Goal: Task Accomplishment & Management: Use online tool/utility

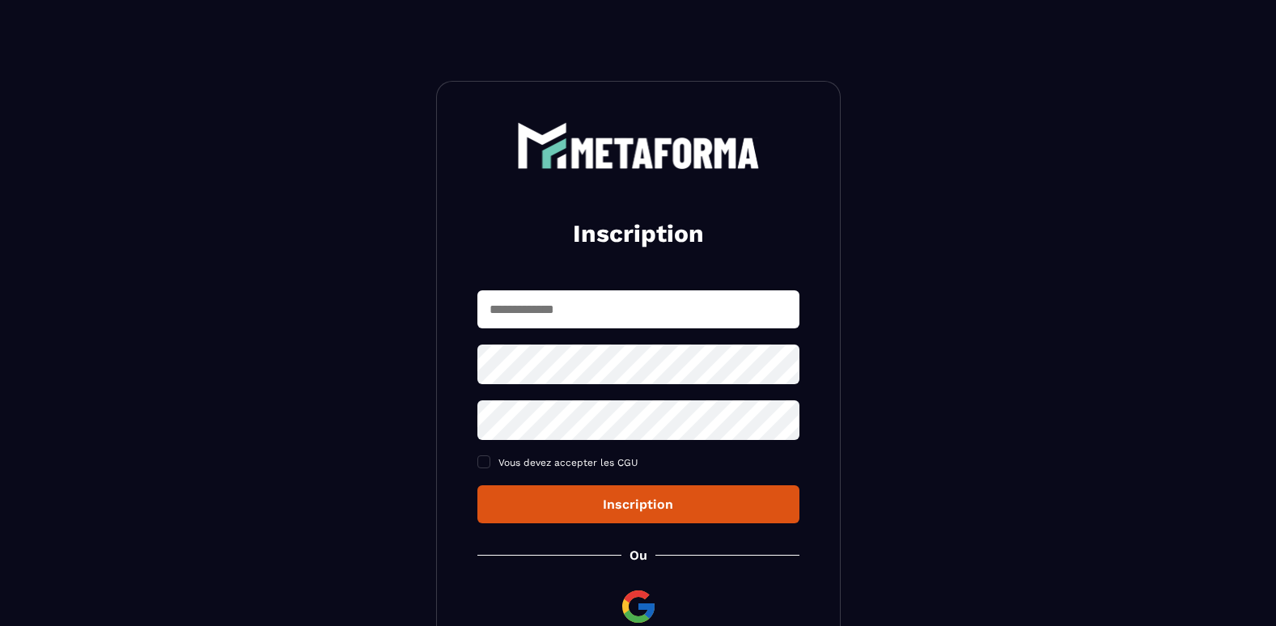
scroll to position [159, 0]
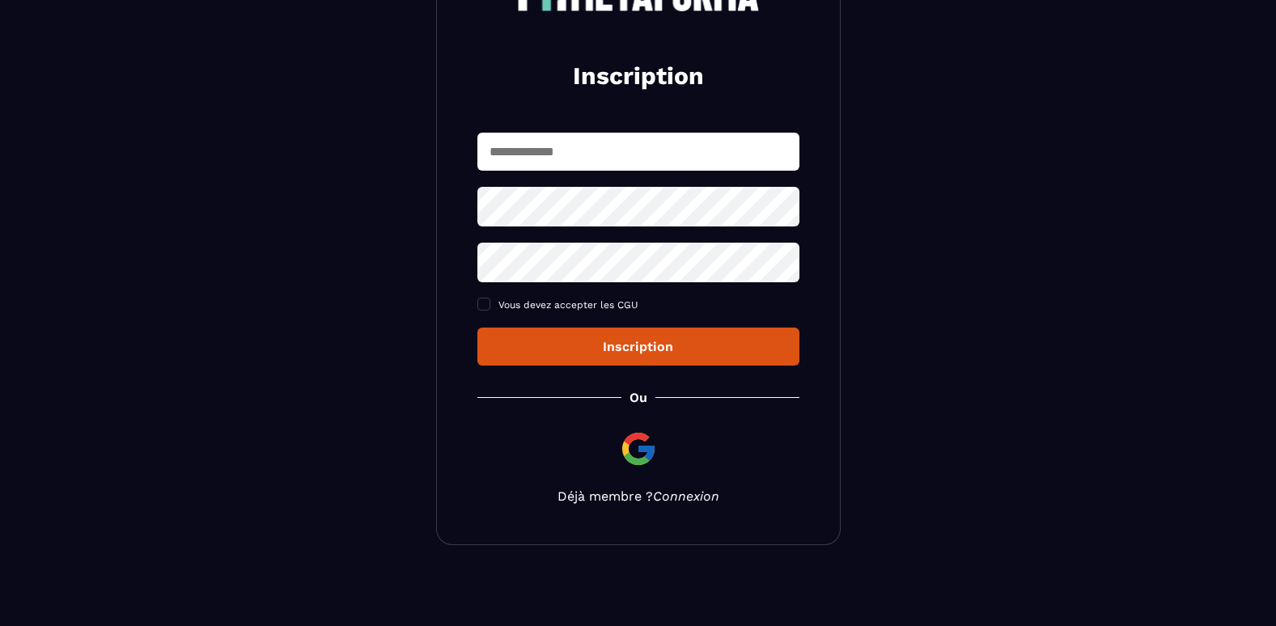
click at [690, 502] on link "Connexion" at bounding box center [686, 496] width 66 height 15
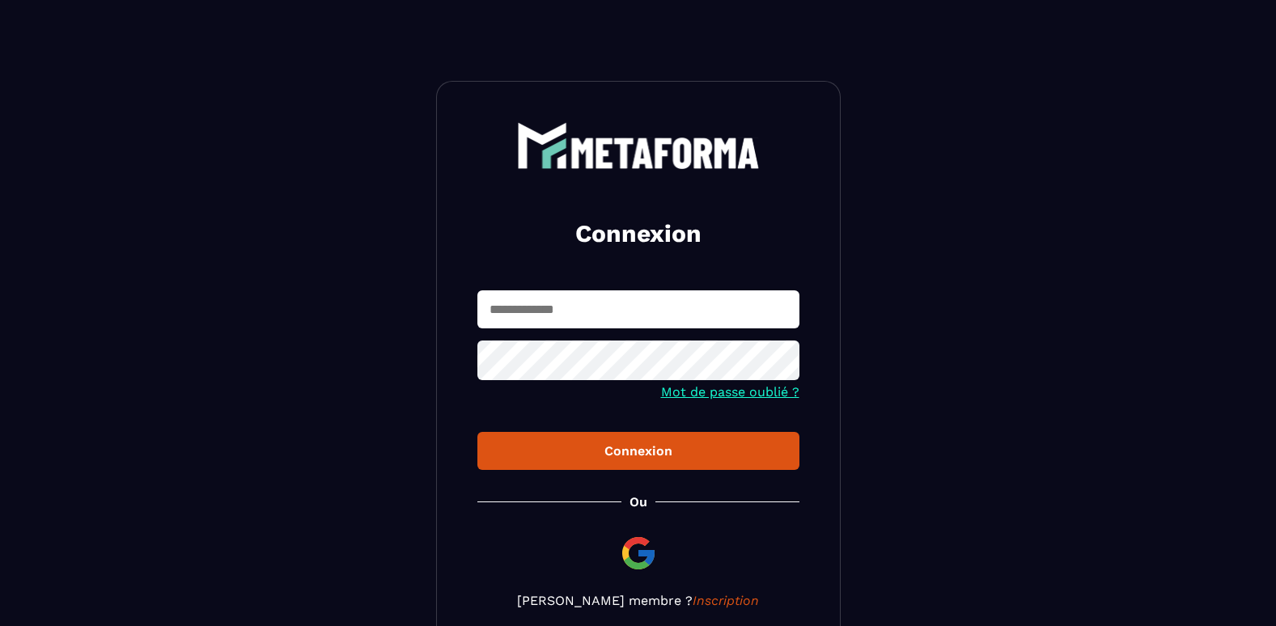
click at [542, 307] on input "text" at bounding box center [638, 309] width 322 height 38
type input "**********"
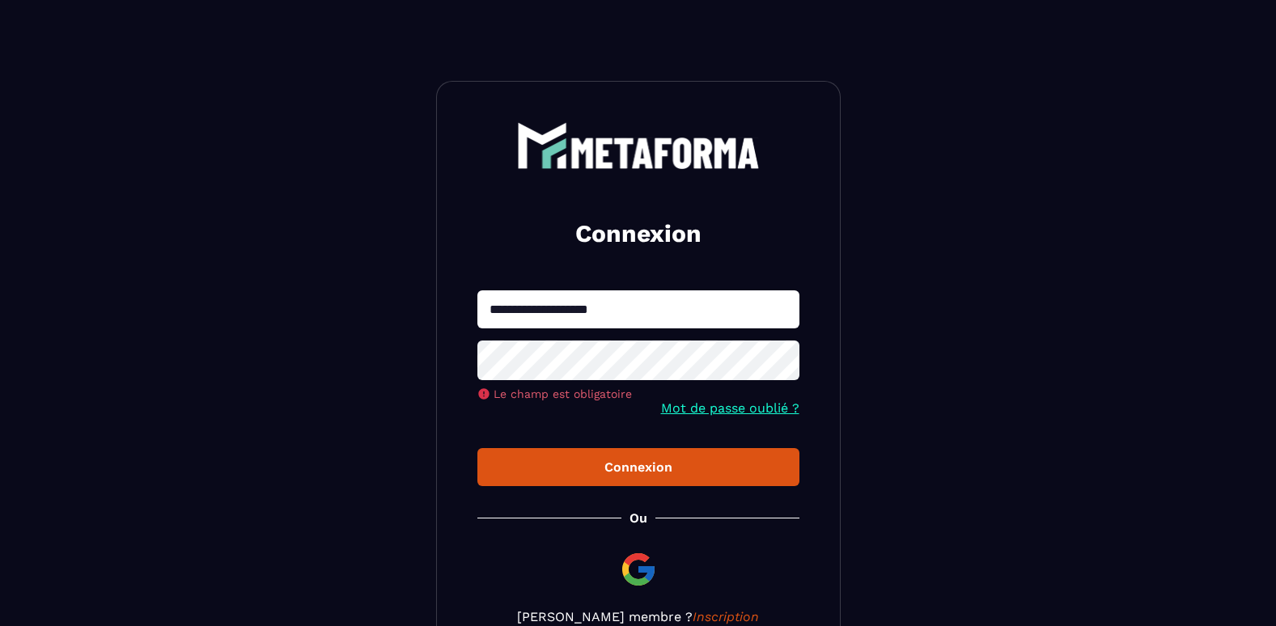
click at [641, 548] on div "**********" at bounding box center [638, 373] width 404 height 585
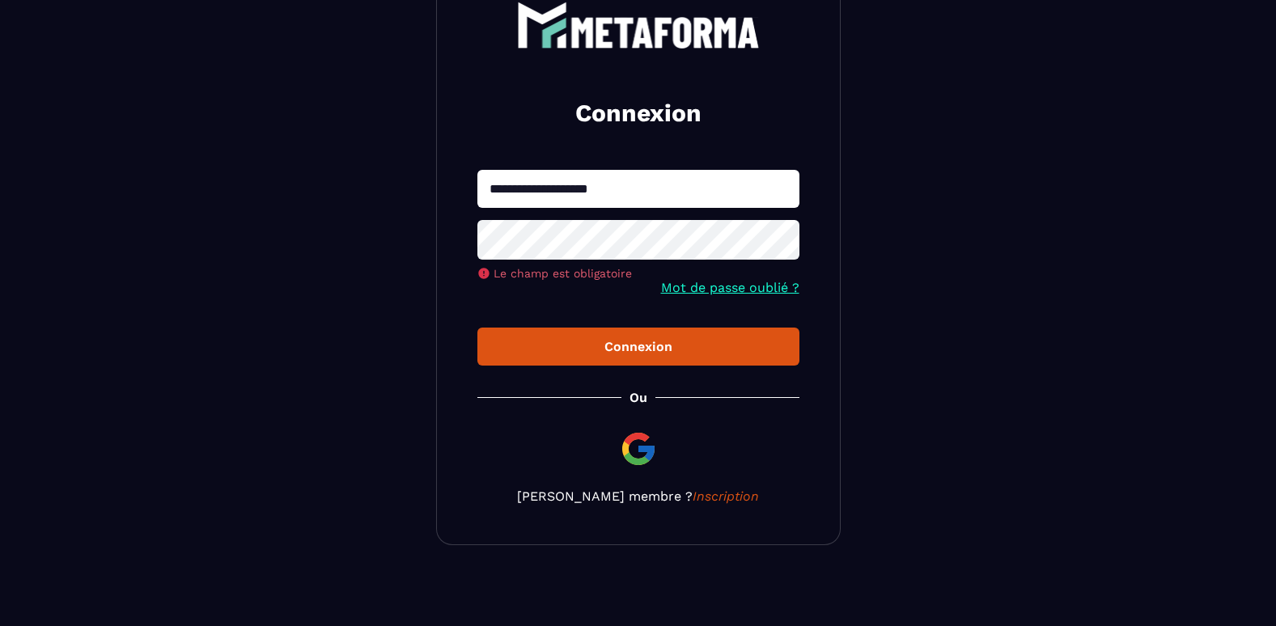
click at [637, 442] on img at bounding box center [638, 449] width 39 height 39
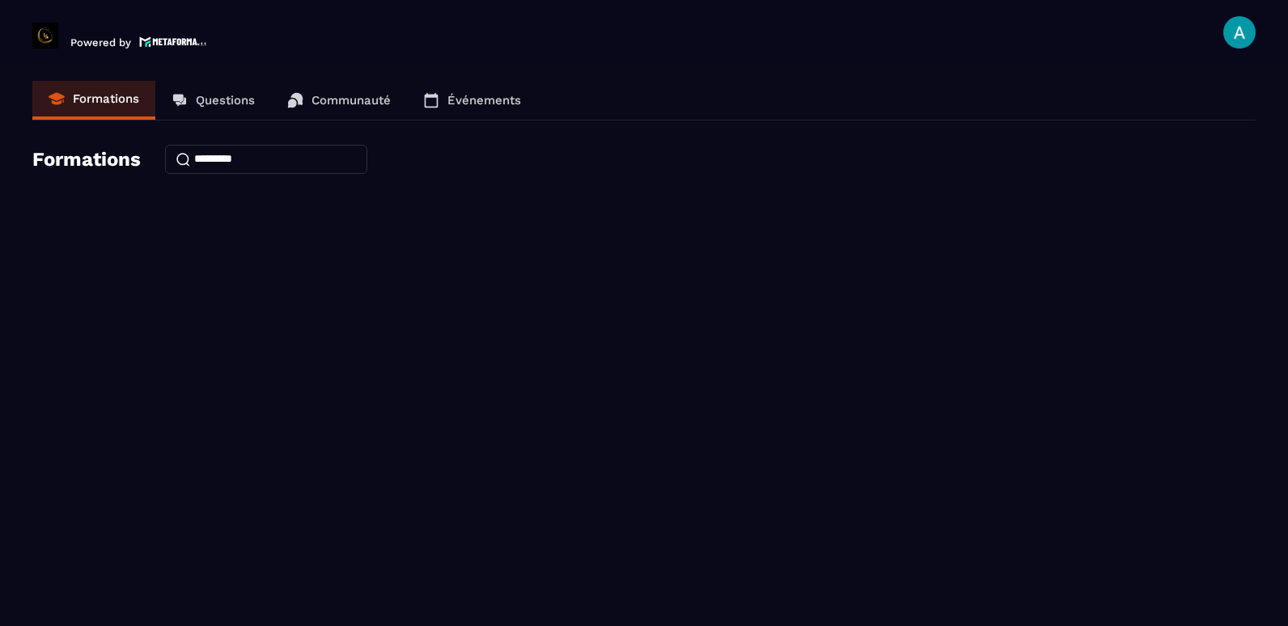
click at [141, 95] on link "Formations" at bounding box center [93, 100] width 123 height 39
click at [86, 158] on h4 "Formations" at bounding box center [86, 159] width 108 height 23
click at [1236, 30] on span at bounding box center [1239, 32] width 32 height 32
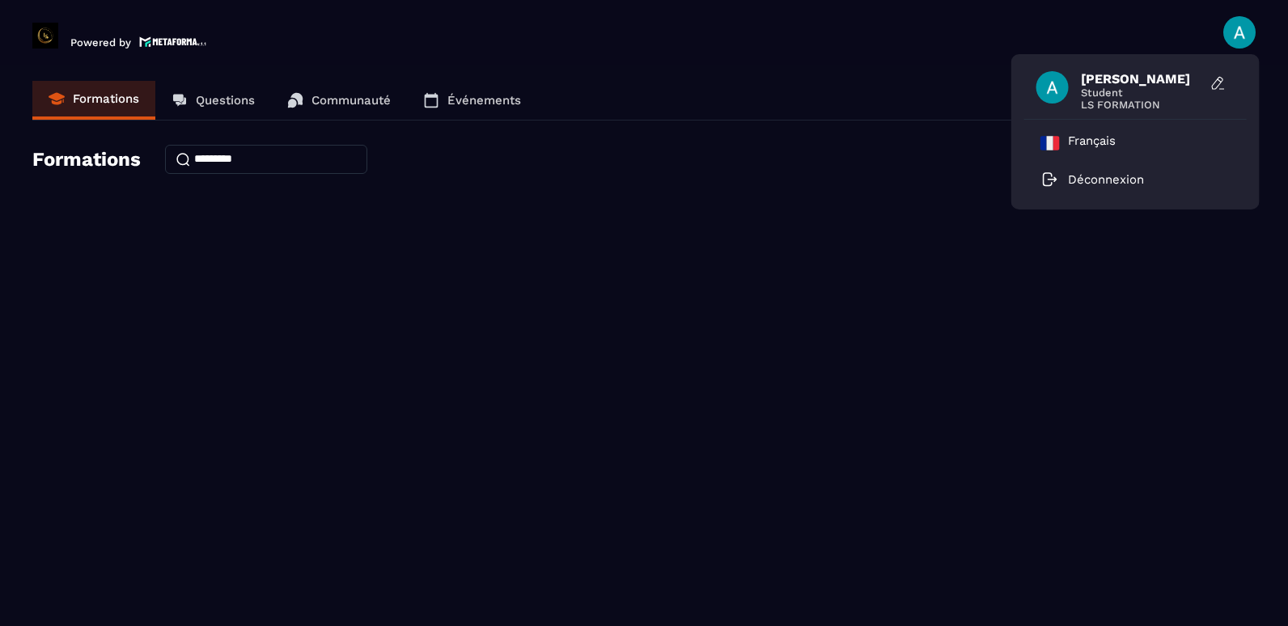
click at [1054, 91] on span at bounding box center [1052, 87] width 32 height 32
click at [239, 104] on p "Questions" at bounding box center [225, 100] width 59 height 15
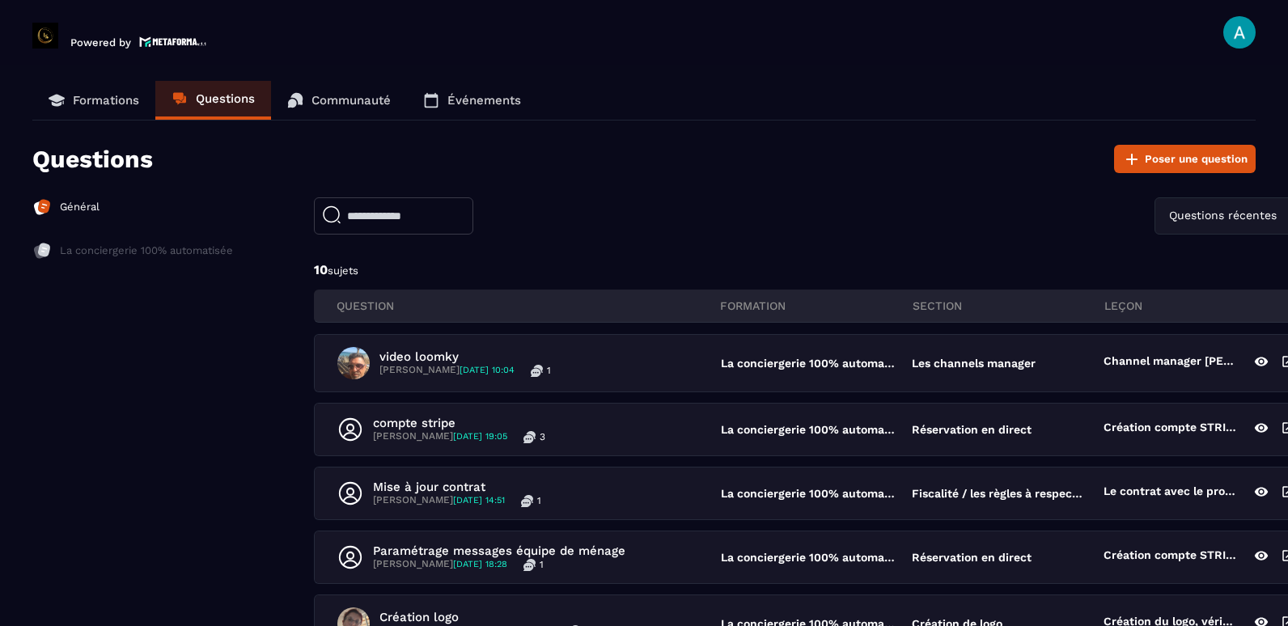
click at [353, 102] on p "Communauté" at bounding box center [350, 100] width 79 height 15
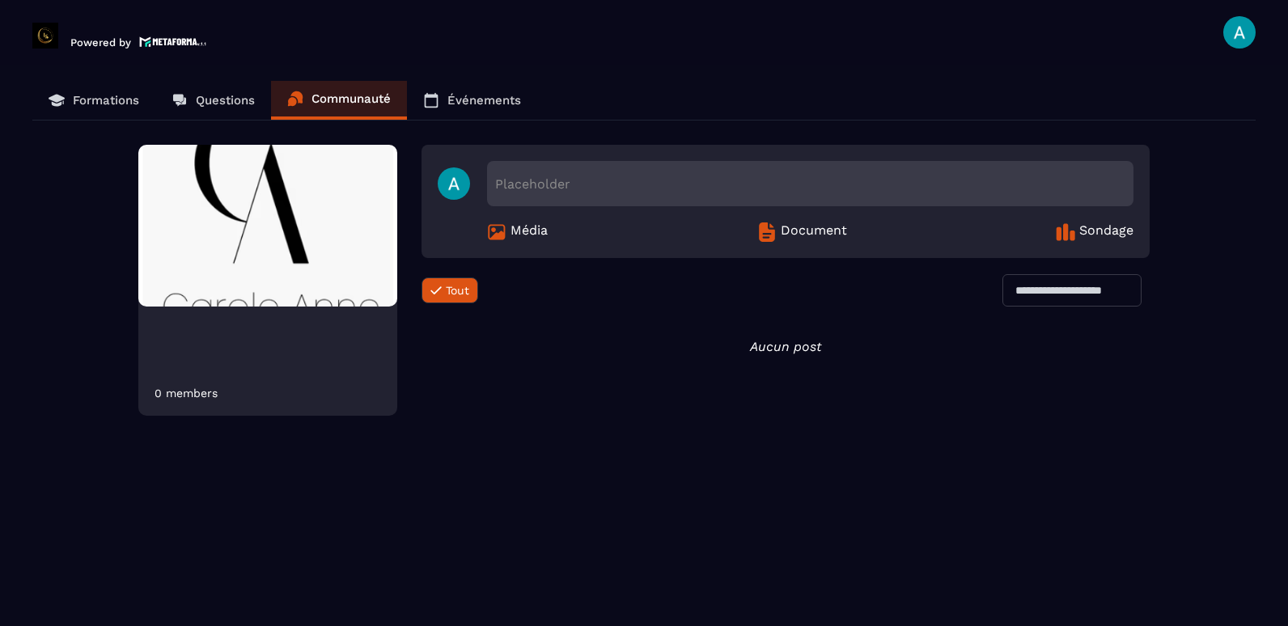
click at [231, 225] on img at bounding box center [267, 226] width 259 height 162
click at [199, 370] on div "252 members" at bounding box center [267, 368] width 259 height 116
click at [280, 269] on img at bounding box center [267, 226] width 259 height 162
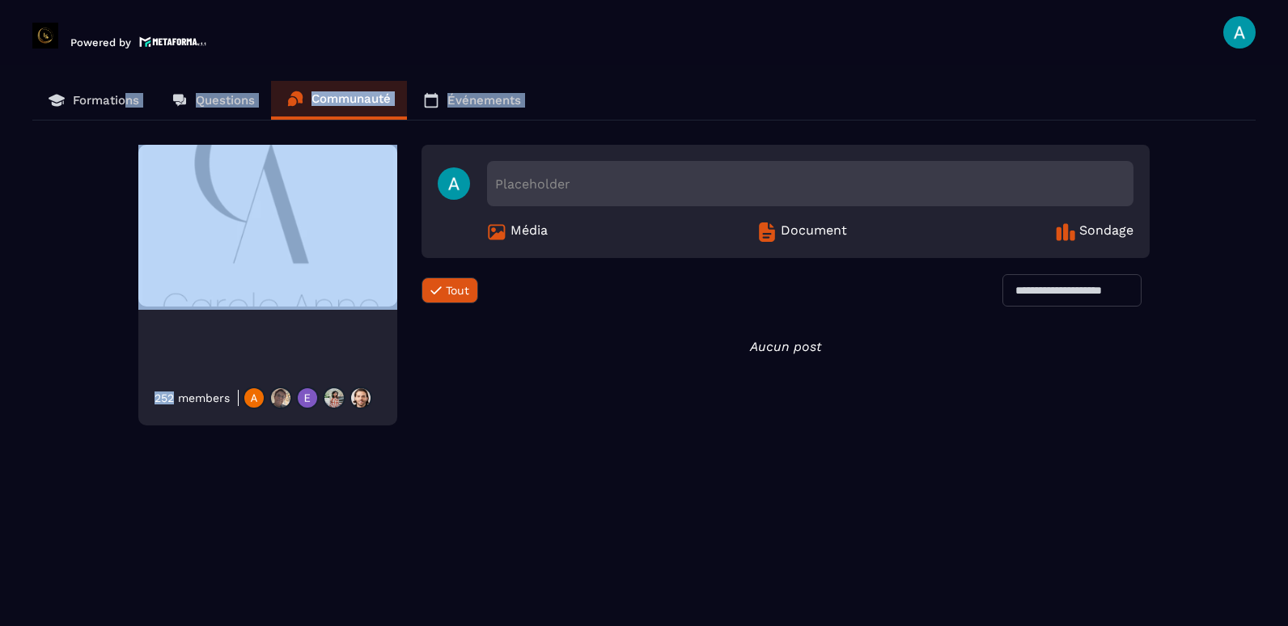
drag, startPoint x: 172, startPoint y: 391, endPoint x: 125, endPoint y: 99, distance: 295.9
click at [125, 99] on div "Formations Questions Communauté Événements 252 members Placeholder Média Docume…" at bounding box center [643, 355] width 1255 height 549
click at [125, 99] on p "Formations" at bounding box center [106, 100] width 66 height 15
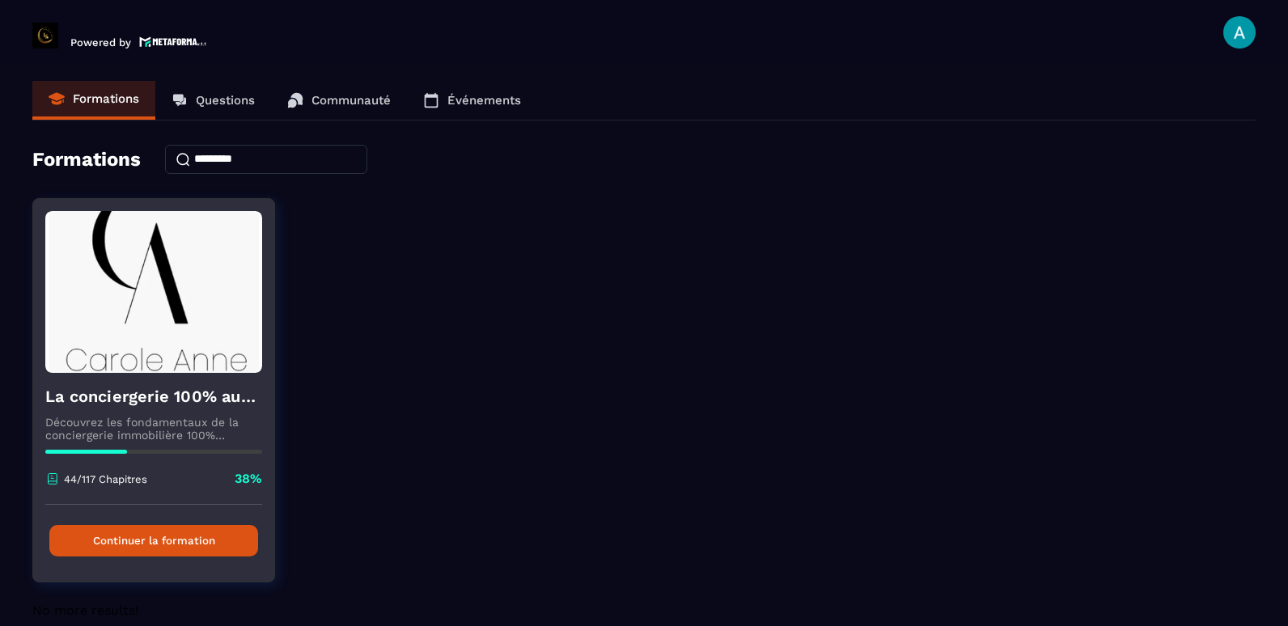
click at [150, 544] on button "Continuer la formation" at bounding box center [153, 541] width 209 height 32
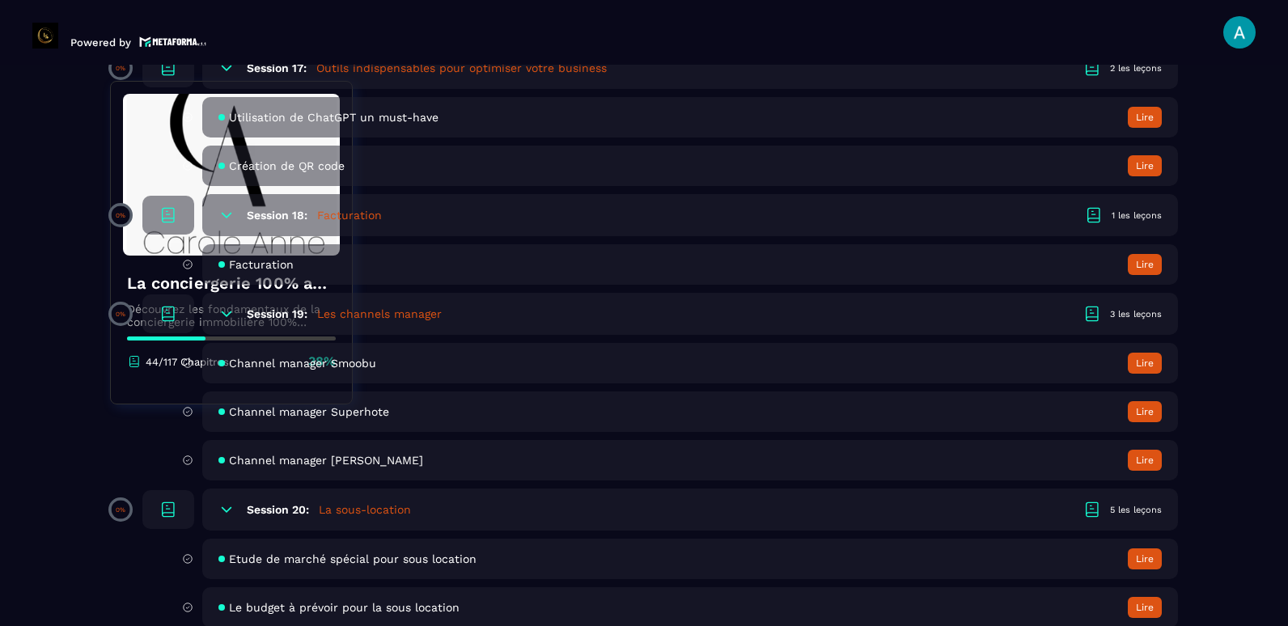
scroll to position [3731, 0]
